Goal: Task Accomplishment & Management: Manage account settings

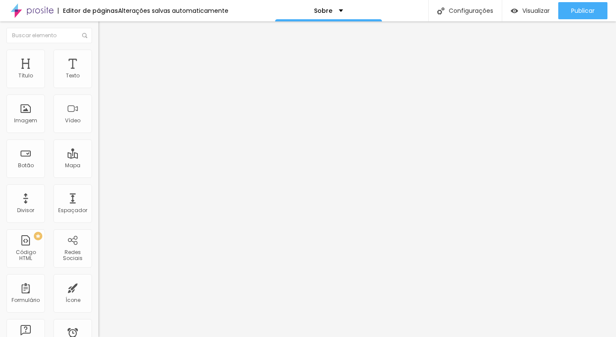
click at [98, 74] on span "Trocar imagem" at bounding box center [121, 69] width 47 height 7
click at [98, 56] on li "Estilo" at bounding box center [147, 54] width 98 height 9
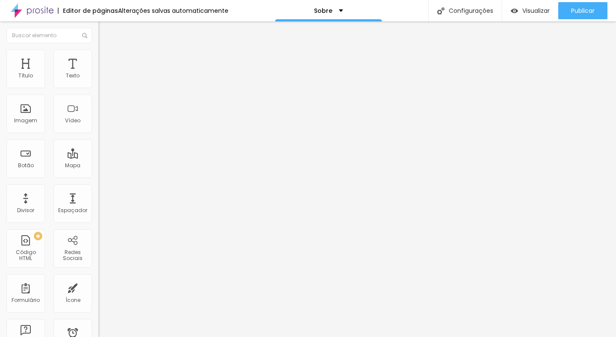
click at [98, 58] on li "Avançado" at bounding box center [147, 62] width 98 height 9
click at [98, 50] on li "Conteúdo" at bounding box center [147, 45] width 98 height 9
click at [98, 29] on button "Editar Seção" at bounding box center [147, 31] width 98 height 20
click at [98, 54] on img at bounding box center [102, 54] width 8 height 8
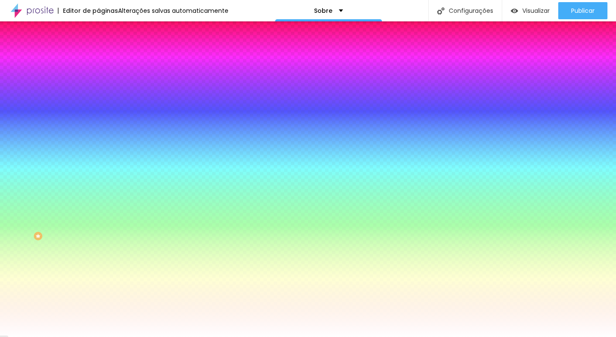
click at [98, 116] on div at bounding box center [147, 116] width 98 height 0
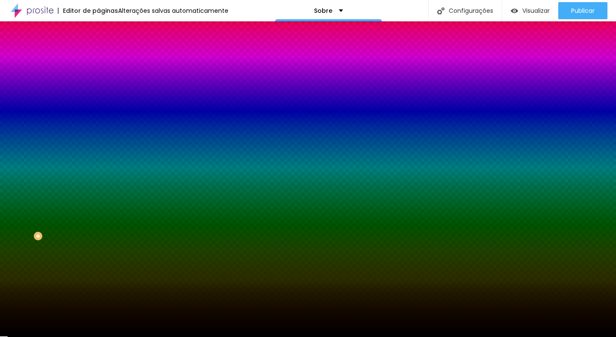
type input "#000000"
drag, startPoint x: 13, startPoint y: 167, endPoint x: 70, endPoint y: 234, distance: 87.7
click at [98, 177] on div "Imagem de fundo Adicionar imagem Efeito da Imagem Nenhum Nenhum Parallax Cor de…" at bounding box center [147, 122] width 98 height 111
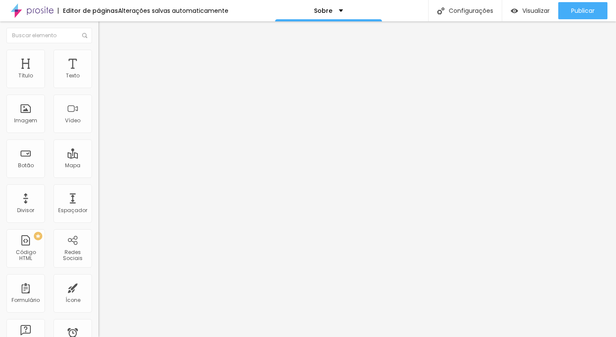
click at [106, 59] on span "Avançado" at bounding box center [120, 55] width 28 height 7
click at [106, 50] on span "Estilo" at bounding box center [112, 46] width 13 height 7
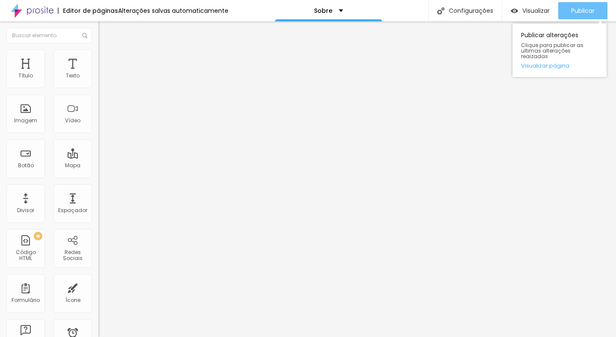
click at [587, 12] on span "Publicar" at bounding box center [583, 10] width 24 height 7
click at [584, 8] on span "Publicar" at bounding box center [583, 10] width 24 height 7
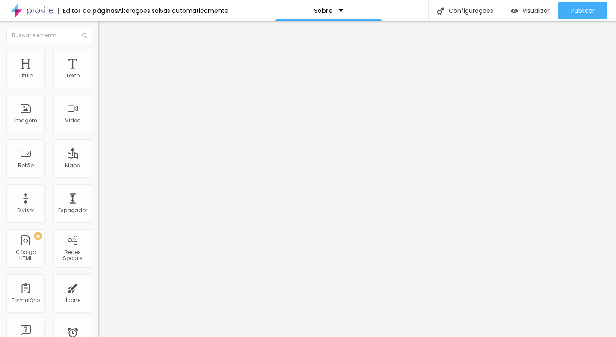
click at [98, 178] on img at bounding box center [101, 181] width 6 height 6
click at [98, 173] on div "Instagram" at bounding box center [147, 175] width 98 height 5
click at [98, 291] on input "https://" at bounding box center [149, 295] width 103 height 9
type input "[URL][DOMAIN_NAME]"
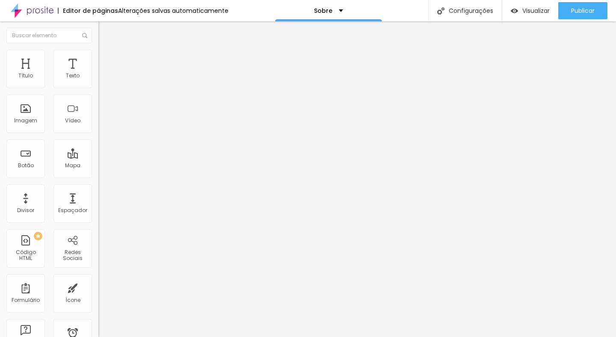
click at [98, 319] on button "+ Adicionar Icone" at bounding box center [124, 323] width 53 height 9
click at [98, 173] on div "Instagram" at bounding box center [147, 175] width 98 height 5
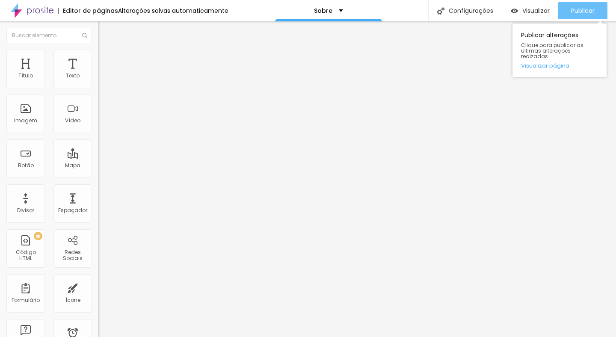
click at [581, 13] on span "Publicar" at bounding box center [583, 10] width 24 height 7
